Goal: Find specific page/section: Find specific page/section

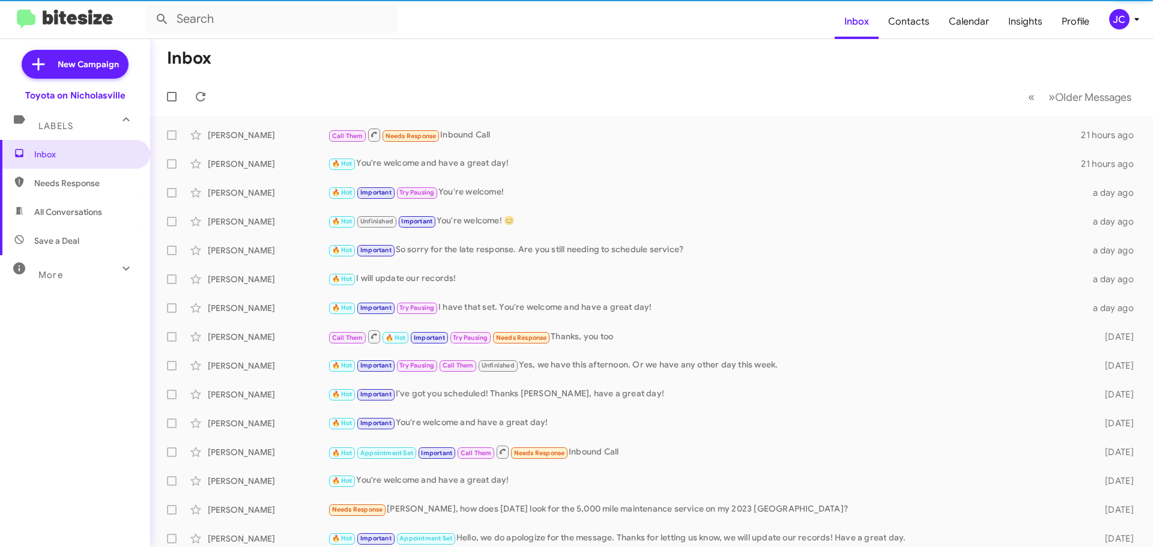
click at [85, 219] on span "All Conversations" at bounding box center [75, 212] width 150 height 29
type input "in:all-conversations"
